Goal: Find specific fact: Find specific fact

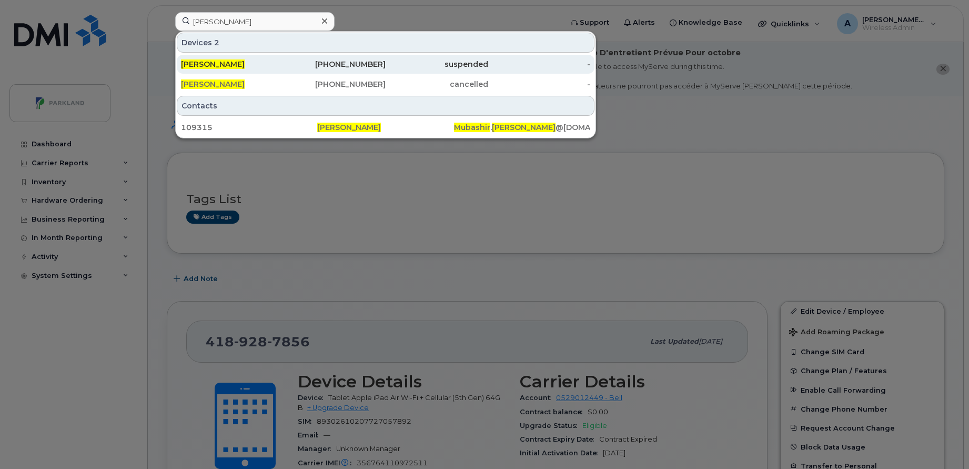
type input "[PERSON_NAME]"
click at [278, 70] on div "[PERSON_NAME]" at bounding box center [232, 64] width 103 height 19
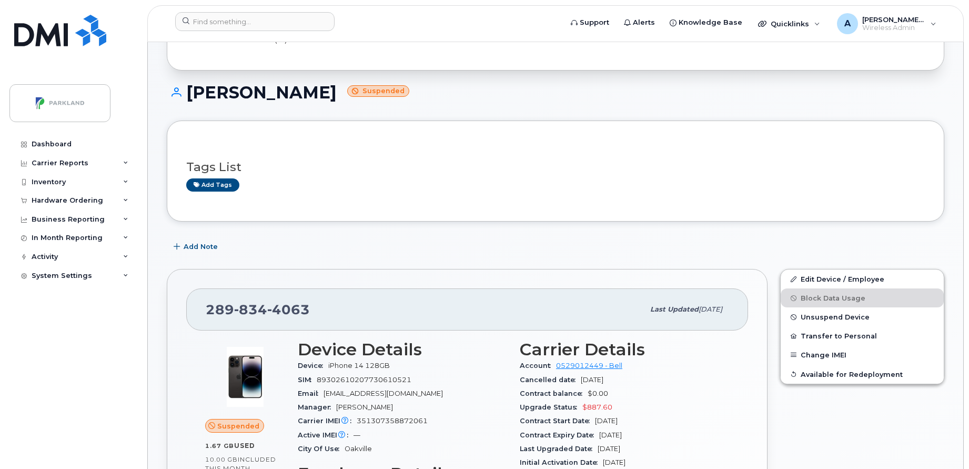
scroll to position [126, 0]
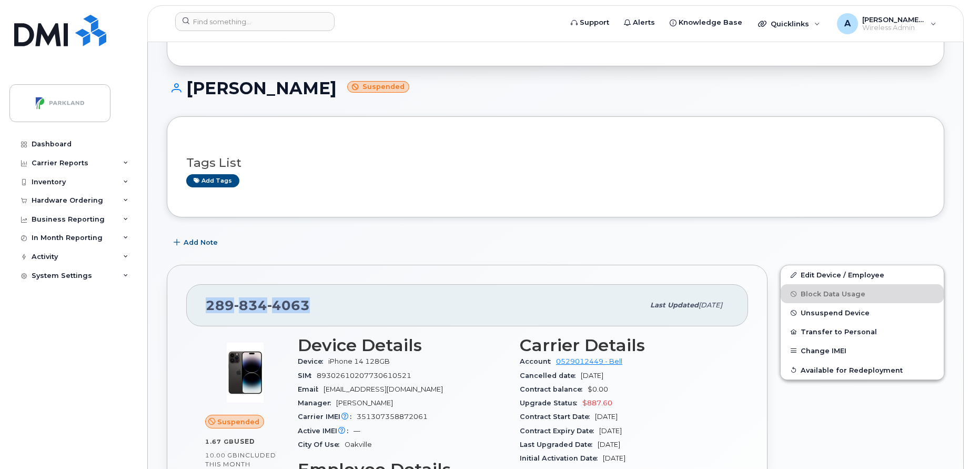
drag, startPoint x: 311, startPoint y: 307, endPoint x: 201, endPoint y: 310, distance: 109.5
click at [201, 310] on div "[PHONE_NUMBER] Last updated [DATE]" at bounding box center [467, 305] width 562 height 42
copy span "[PHONE_NUMBER]"
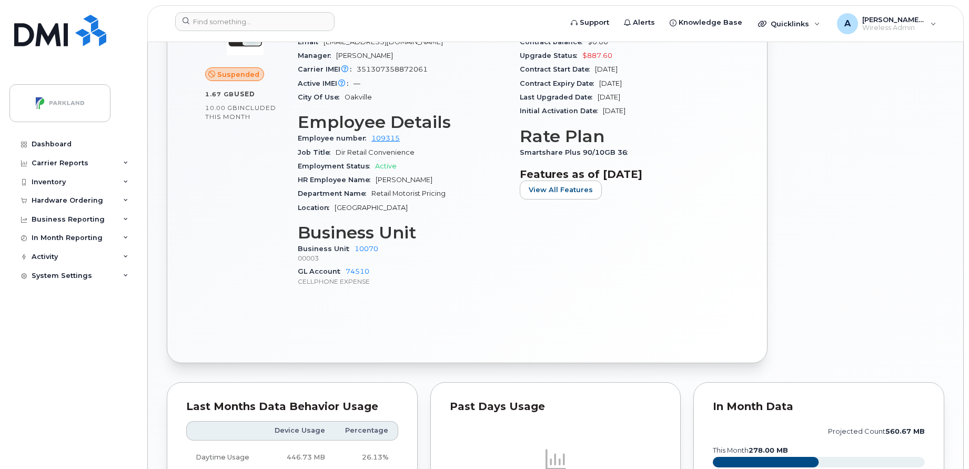
scroll to position [473, 0]
drag, startPoint x: 411, startPoint y: 140, endPoint x: 366, endPoint y: 136, distance: 45.4
click at [366, 136] on div "Employee number 109315" at bounding box center [402, 138] width 209 height 14
copy link "109315"
drag, startPoint x: 389, startPoint y: 246, endPoint x: 348, endPoint y: 249, distance: 40.6
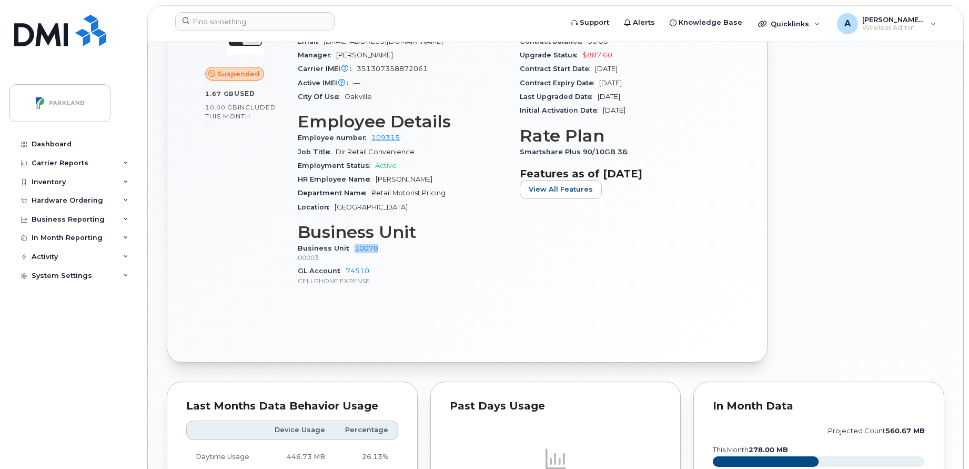
click at [348, 249] on div "Business Unit 10070 00003" at bounding box center [402, 252] width 209 height 23
copy link "10070"
